Goal: Information Seeking & Learning: Learn about a topic

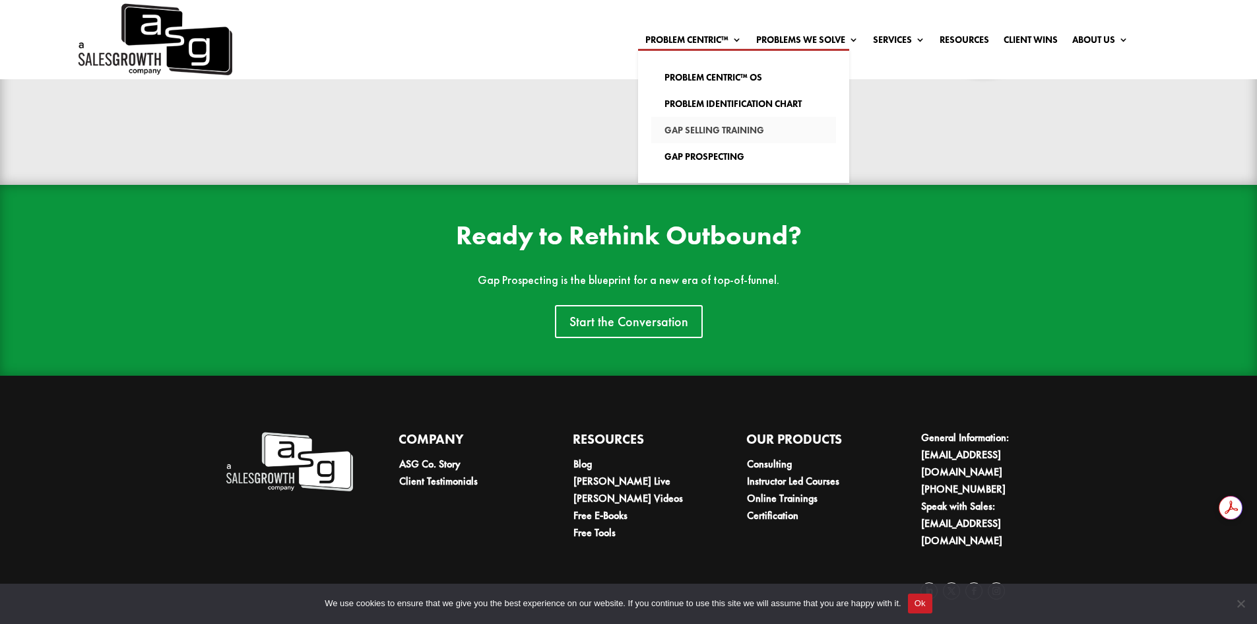
click at [729, 129] on link "Gap Selling Training" at bounding box center [743, 130] width 185 height 26
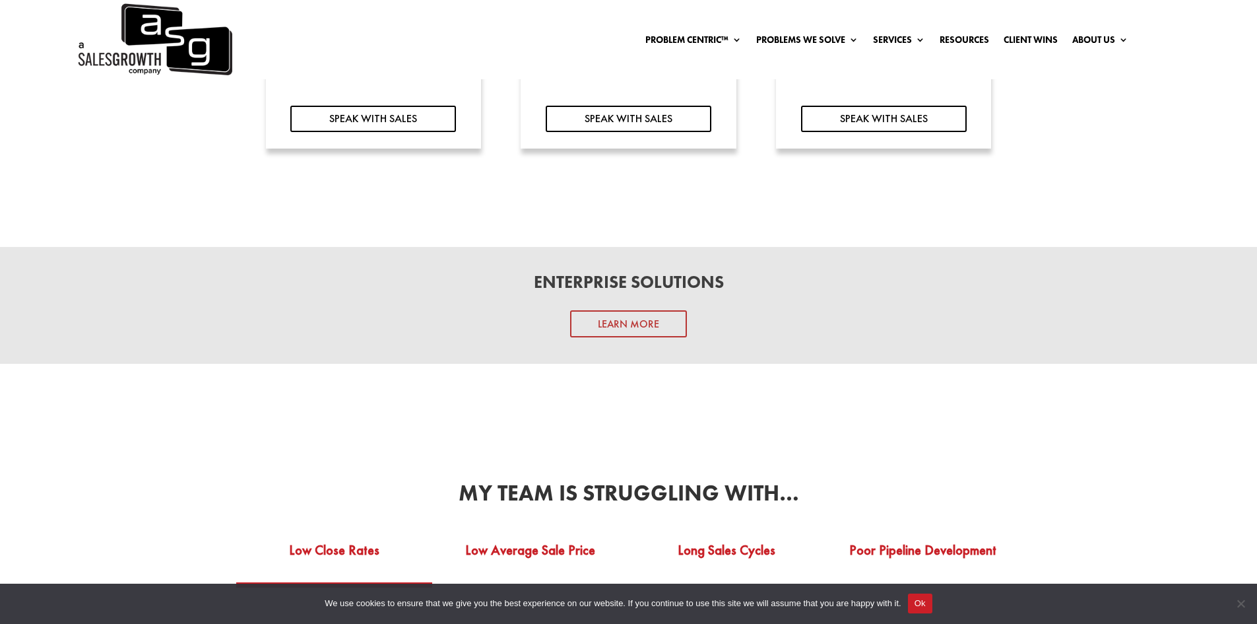
scroll to position [1848, 0]
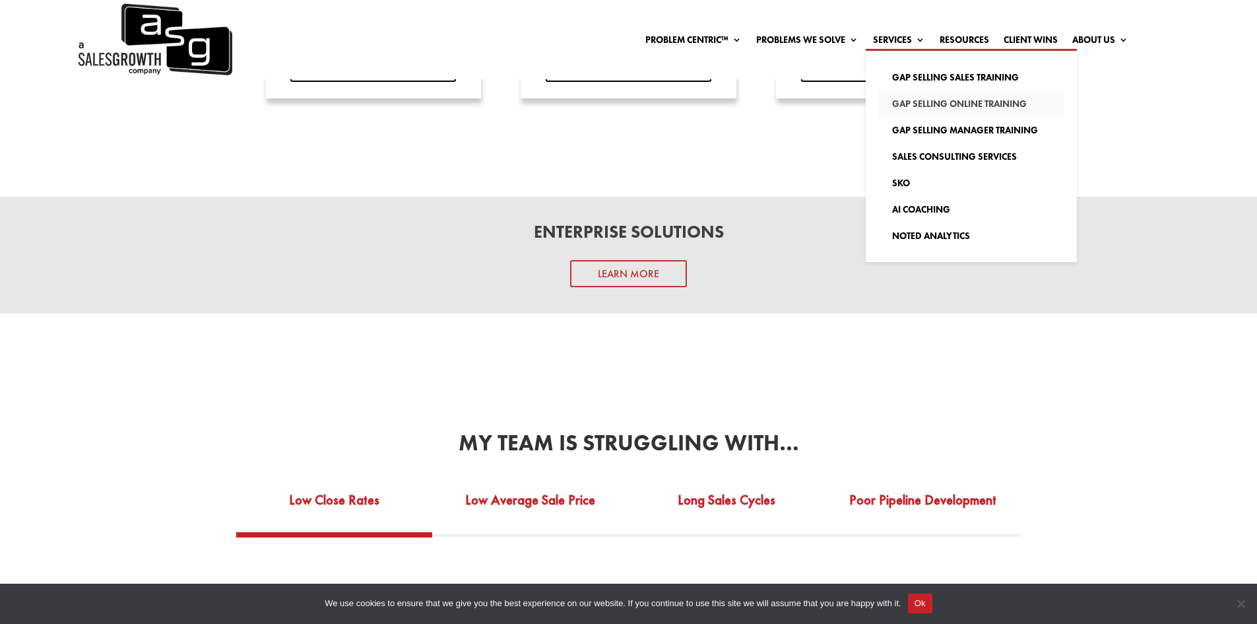
click at [942, 102] on link "Gap Selling Online Training" at bounding box center [971, 103] width 185 height 26
